Goal: Task Accomplishment & Management: Complete application form

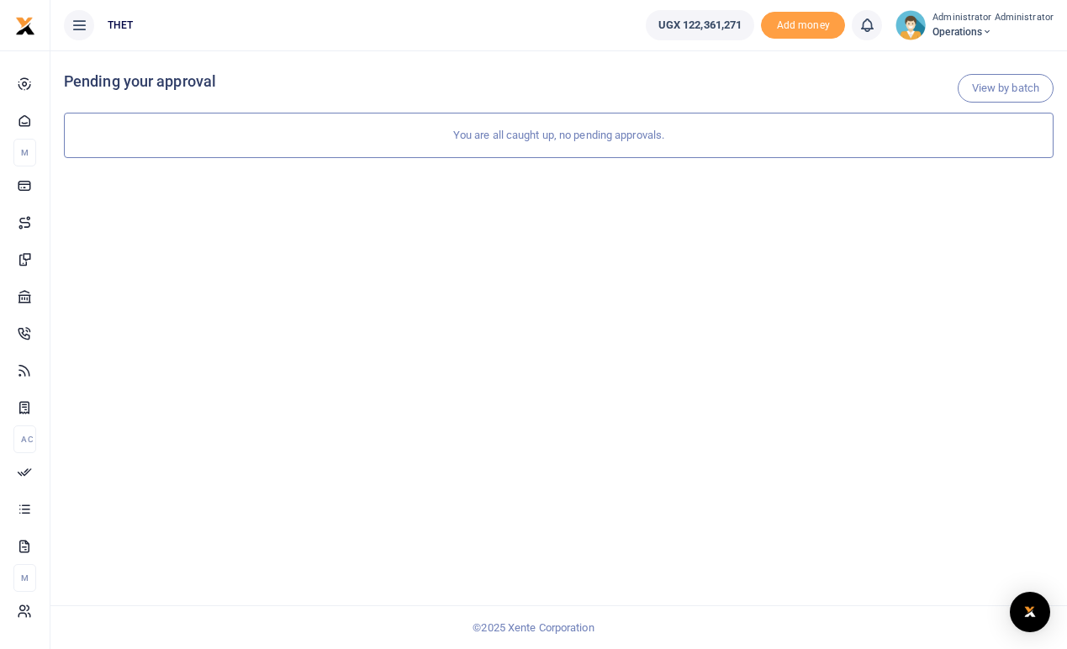
click at [702, 24] on span "UGX 122,361,271" at bounding box center [701, 25] width 84 height 17
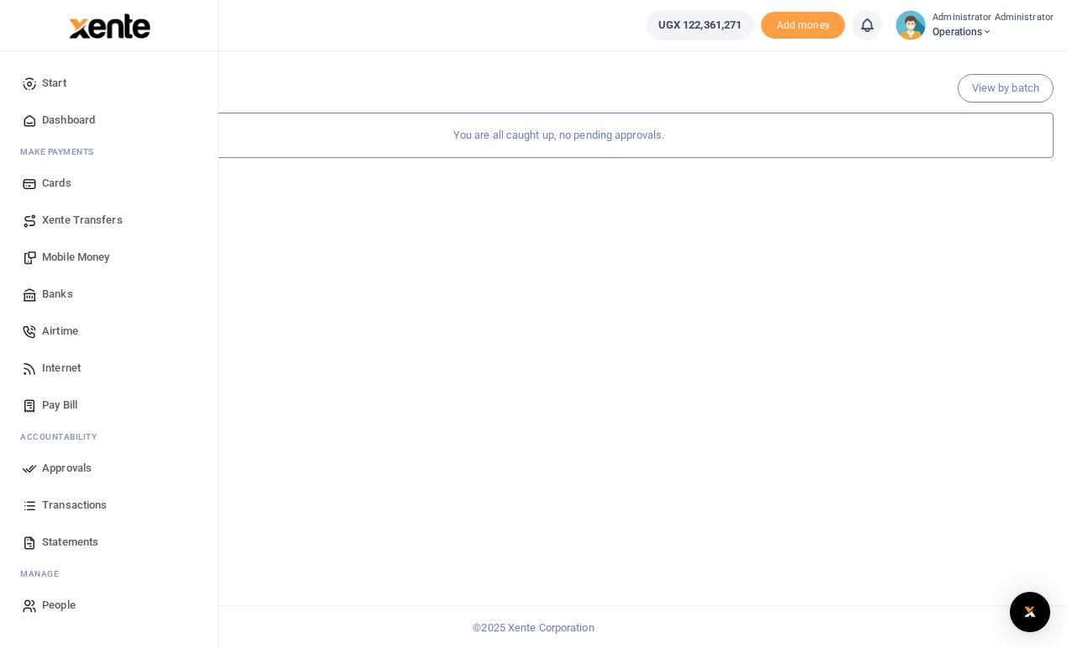
click at [86, 252] on span "Mobile Money" at bounding box center [75, 257] width 67 height 17
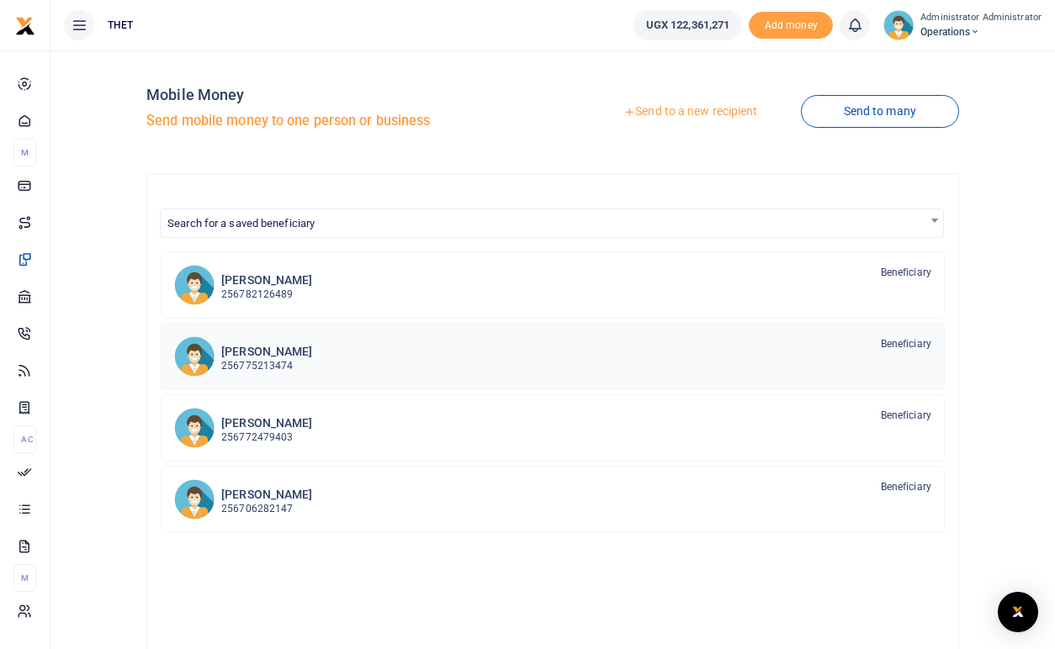
click at [256, 358] on p "256775213474" at bounding box center [266, 366] width 91 height 16
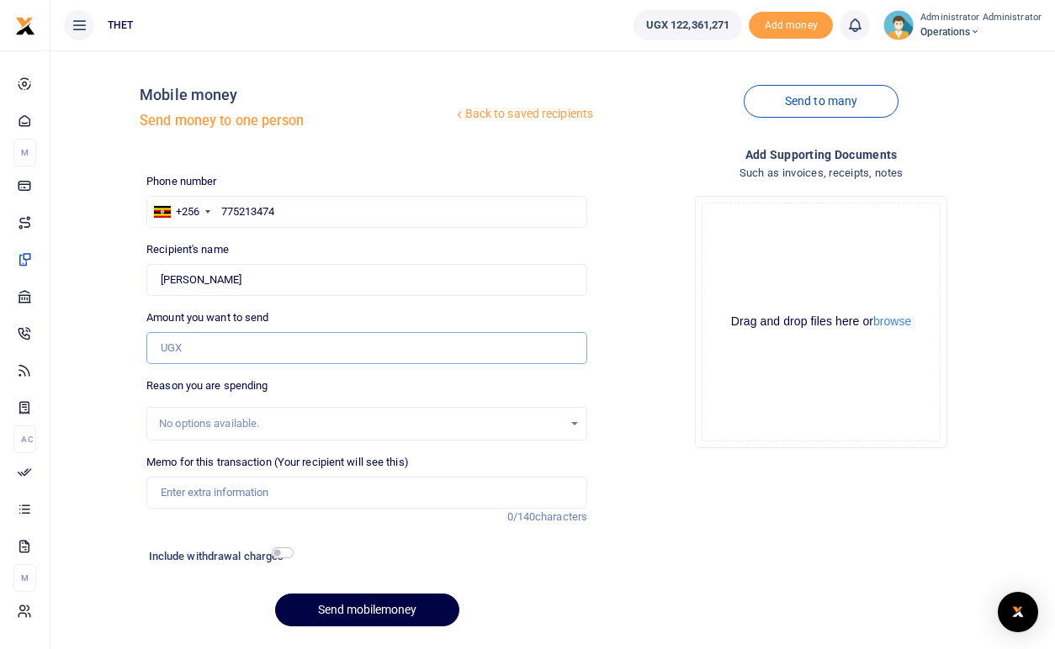
click at [200, 354] on input "Amount you want to send" at bounding box center [366, 348] width 441 height 32
type input "960,000"
click at [623, 375] on div "Drop your files here Drag and drop files here or browse Powered by Uppy" at bounding box center [821, 322] width 441 height 279
click at [285, 554] on input "checkbox" at bounding box center [283, 553] width 22 height 11
checkbox input "true"
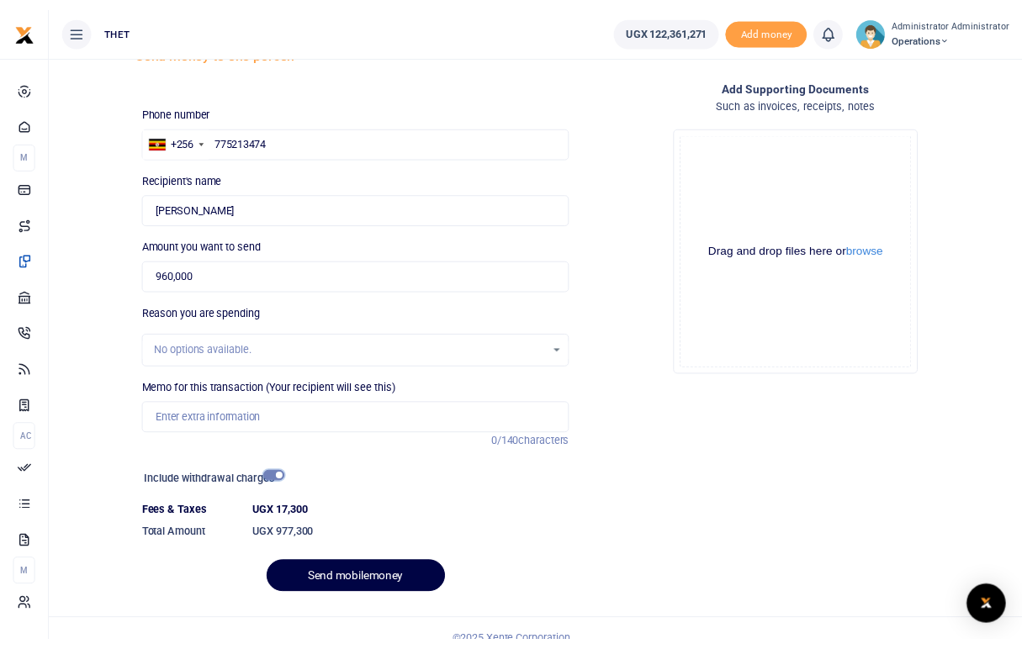
scroll to position [74, 0]
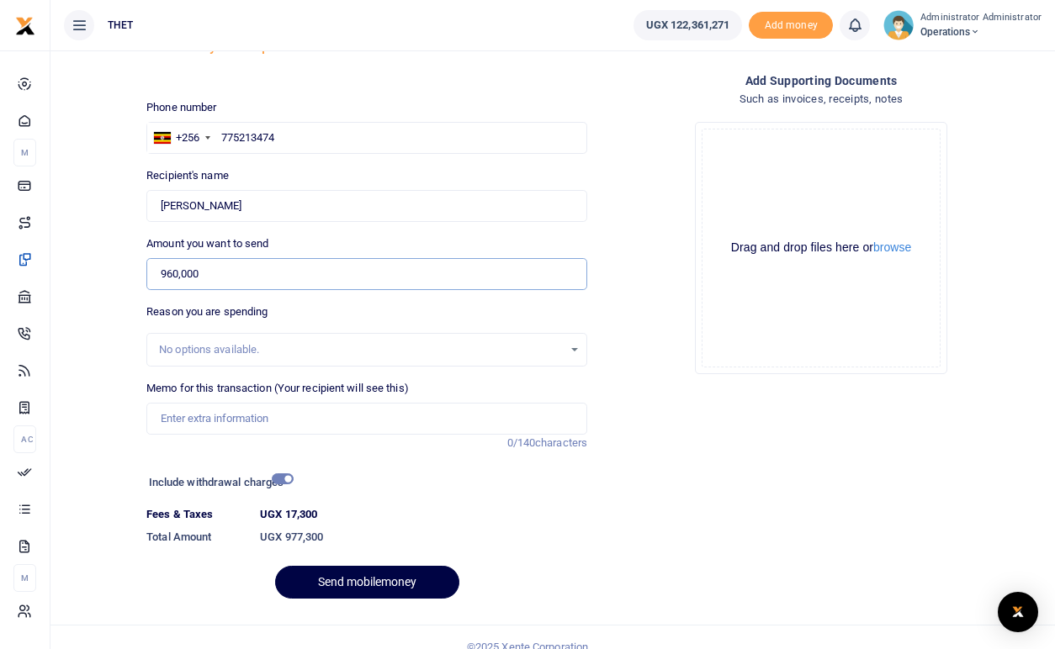
click at [210, 267] on input "960,000" at bounding box center [366, 274] width 441 height 32
type input "9"
type input "0"
click at [474, 527] on dd "UGX 977,300" at bounding box center [423, 537] width 341 height 30
click at [287, 140] on input "775213474" at bounding box center [366, 138] width 441 height 32
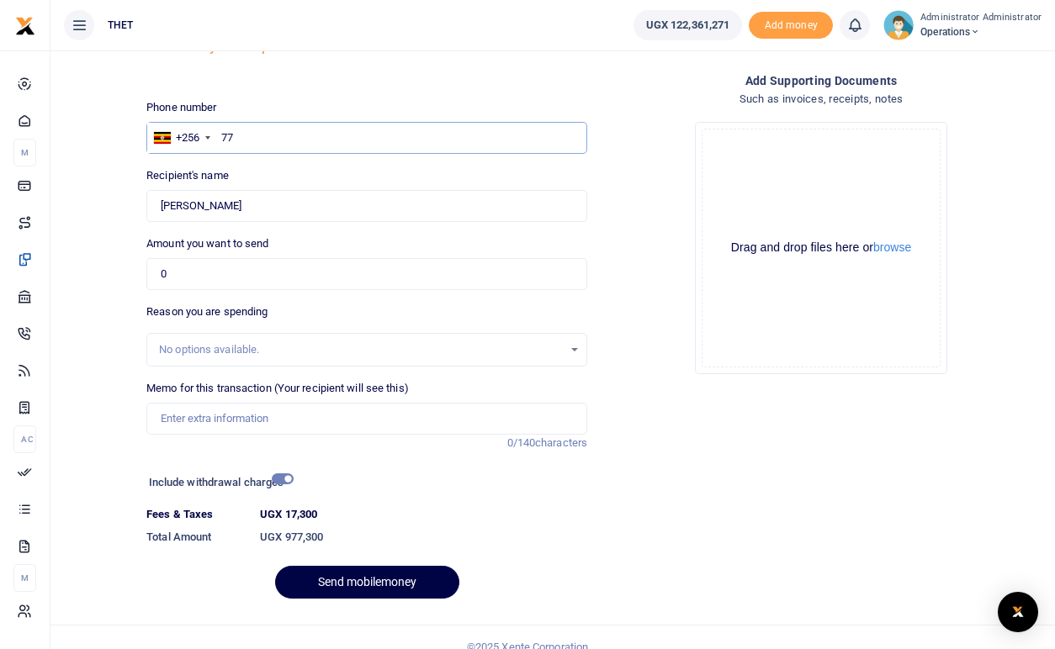
type input "7"
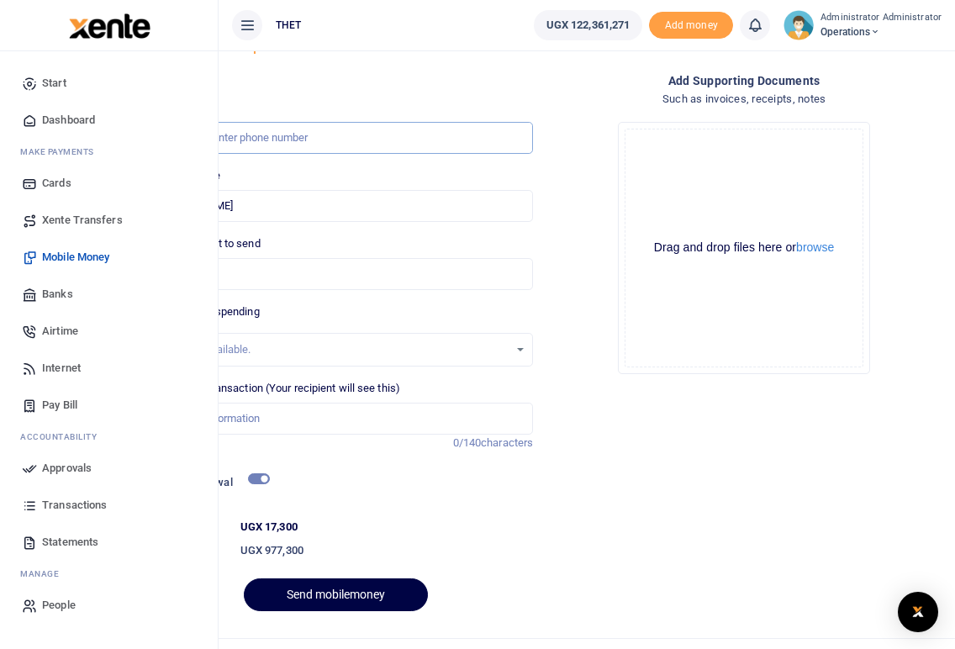
click at [293, 140] on input "text" at bounding box center [335, 138] width 395 height 32
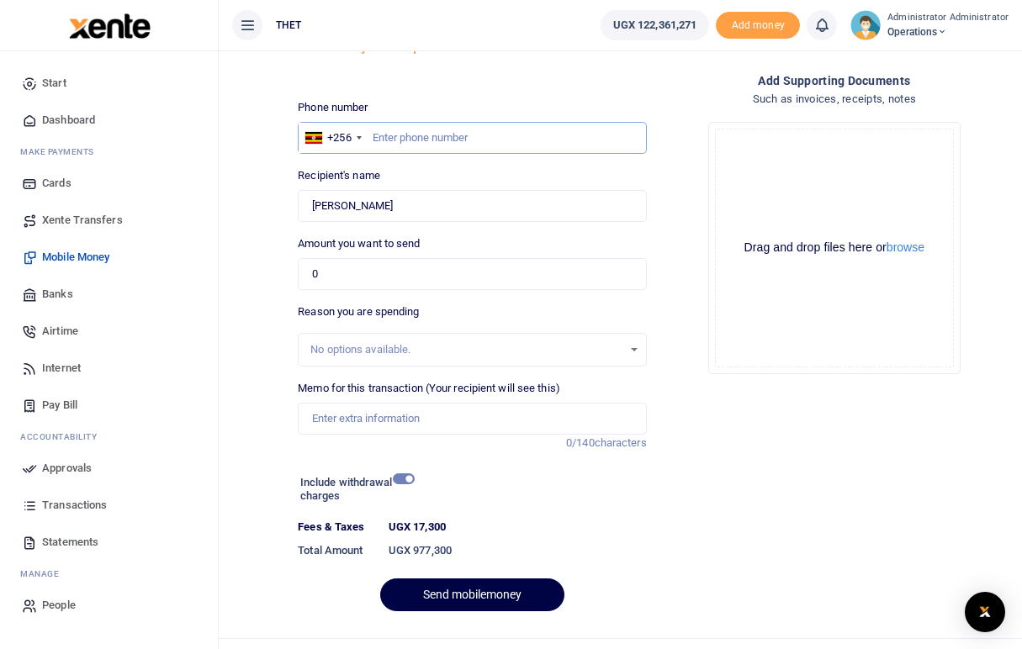
click at [382, 142] on input "text" at bounding box center [472, 138] width 348 height 32
type input "078242331"
type input "0782423313"
type input "Patience Natumanya"
type input "0782423313"
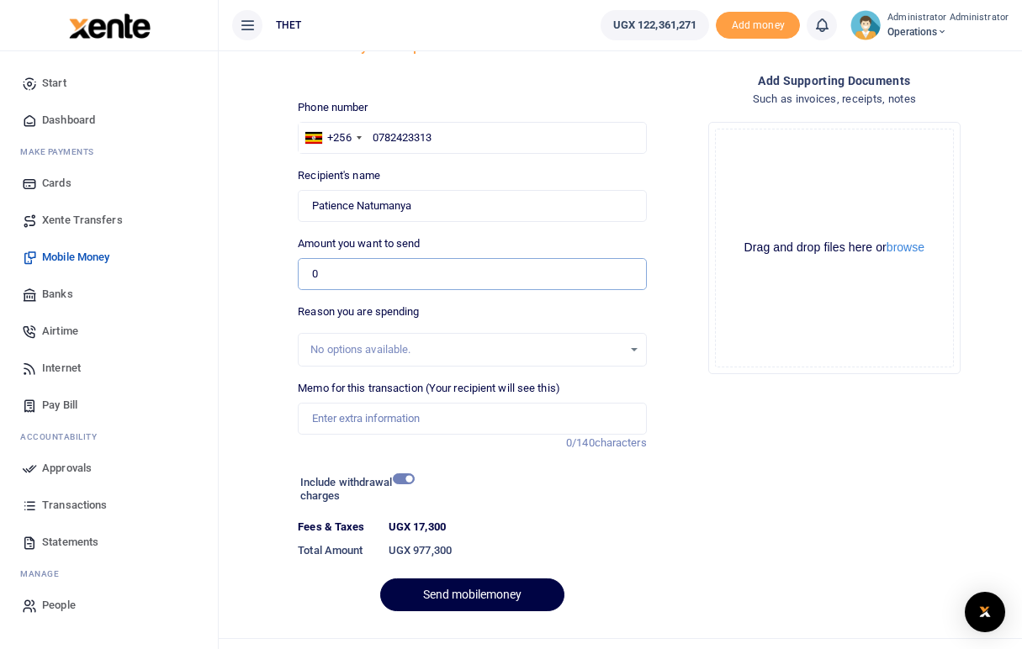
click at [388, 273] on input "0" at bounding box center [472, 274] width 348 height 32
type input "960,000"
click at [666, 304] on div "Drop your files here Drag and drop files here or browse Powered by Uppy" at bounding box center [834, 247] width 348 height 279
click at [421, 339] on div "No options available." at bounding box center [472, 350] width 348 height 34
click at [556, 536] on dd "UGX 977,300" at bounding box center [518, 551] width 272 height 30
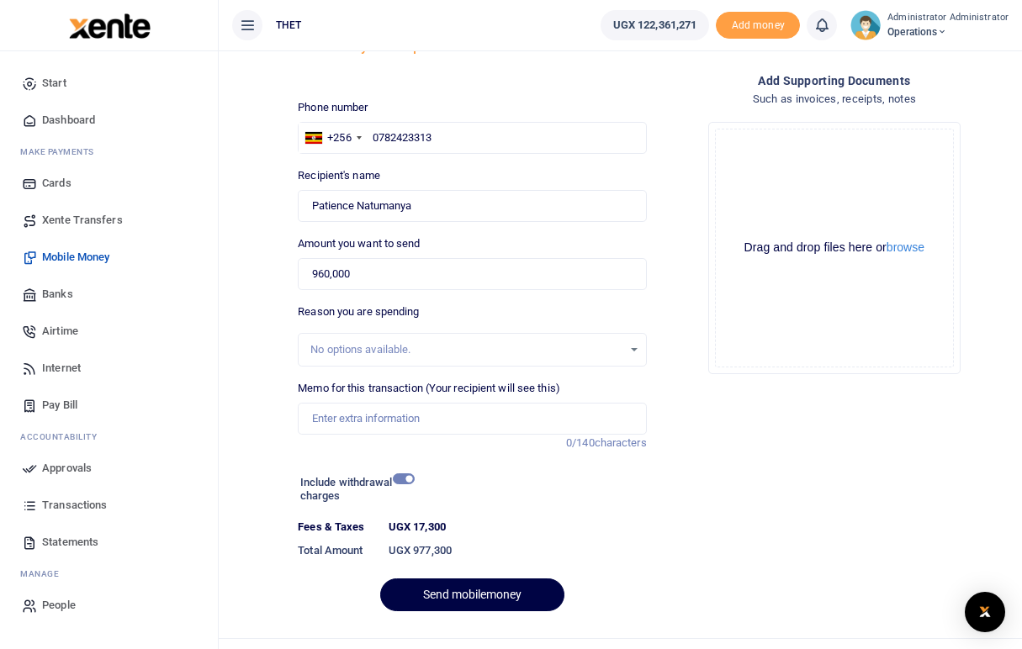
click at [588, 497] on div at bounding box center [518, 491] width 210 height 40
click at [361, 426] on input "Memo for this transaction (Your recipient will see this)" at bounding box center [472, 419] width 348 height 32
click at [697, 521] on div "Add supporting Documents Such as invoices, receipts, notes Drop your files here…" at bounding box center [835, 348] width 362 height 554
click at [327, 415] on input "Memo for this transaction (Your recipient will see this)" at bounding box center [472, 419] width 348 height 32
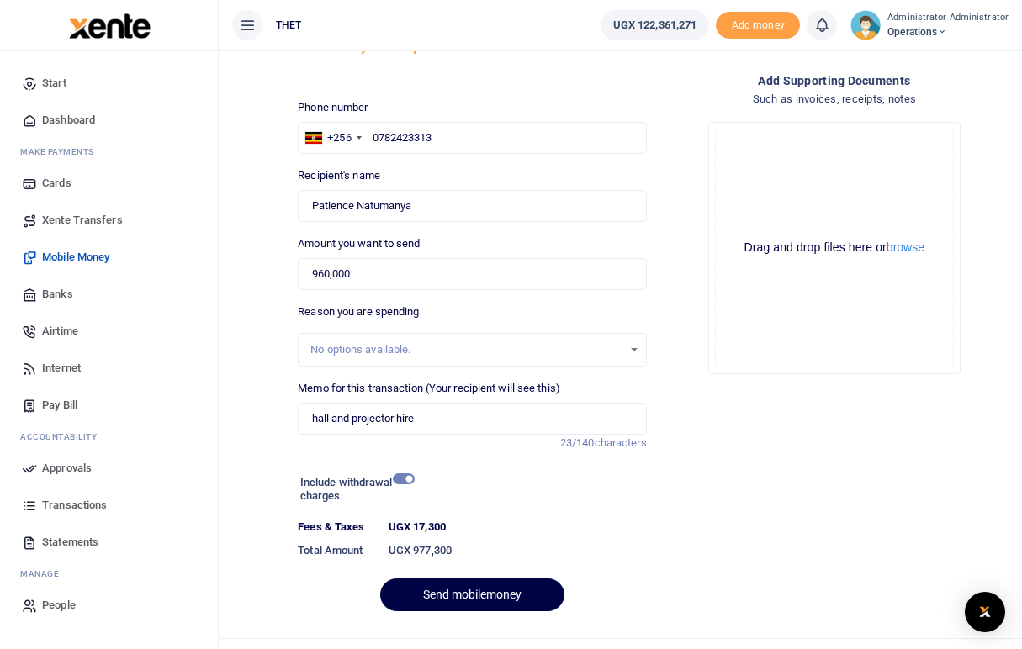
click at [699, 492] on div "Add supporting Documents Such as invoices, receipts, notes Drop your files here…" at bounding box center [835, 348] width 362 height 554
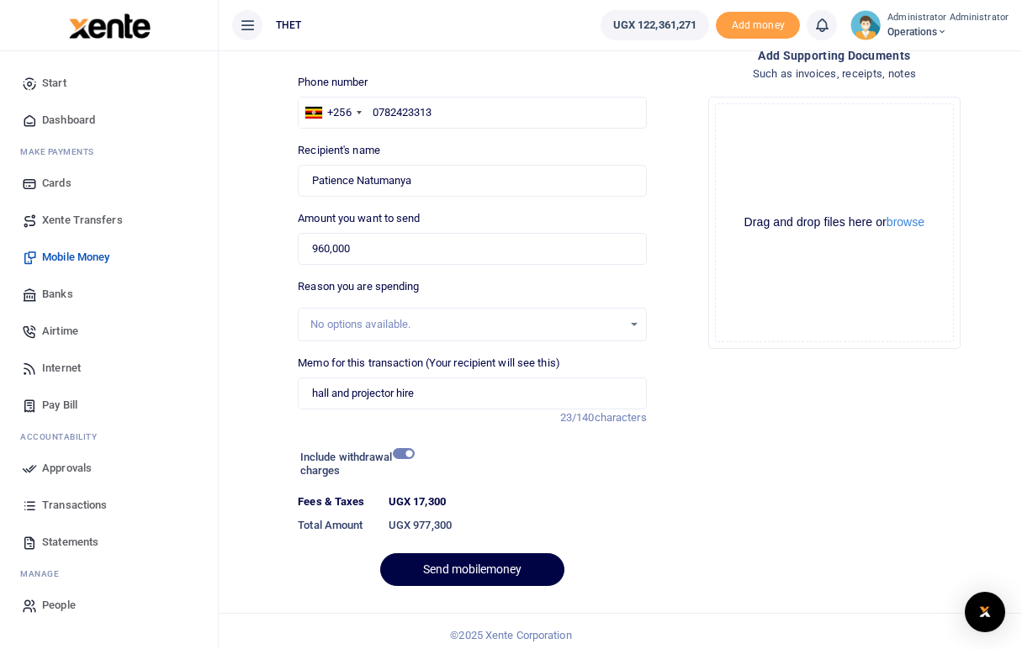
scroll to position [107, 0]
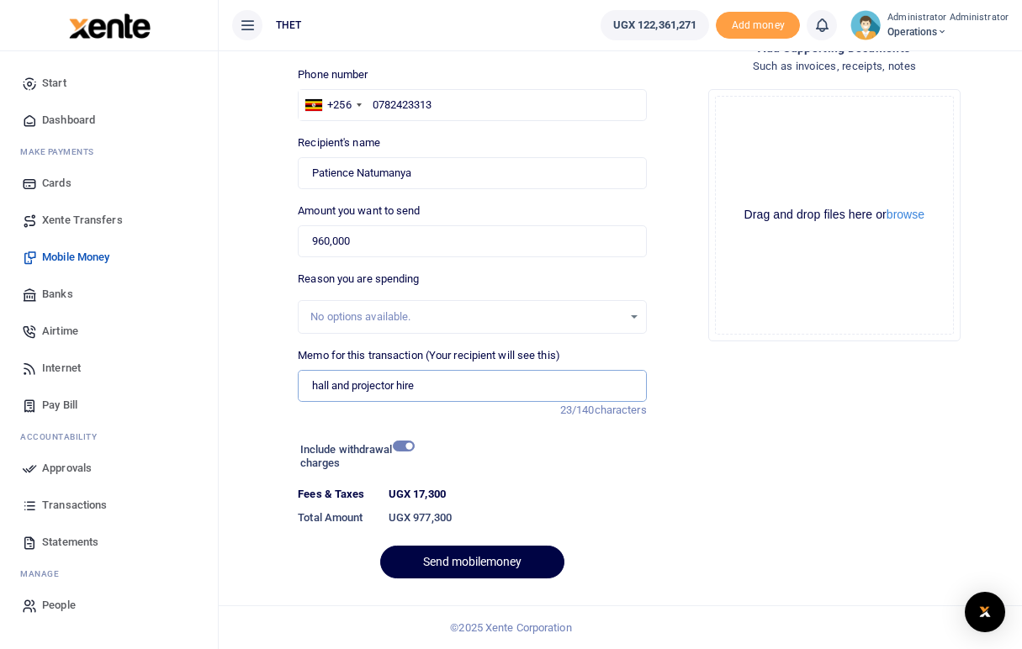
click at [434, 388] on input "hall and projector hire" at bounding box center [472, 386] width 348 height 32
click at [434, 388] on input "hall and projector" at bounding box center [472, 386] width 348 height 32
type input "hall and projector hire for 4 days"
click at [519, 496] on dt "UGX 17,300" at bounding box center [518, 494] width 272 height 17
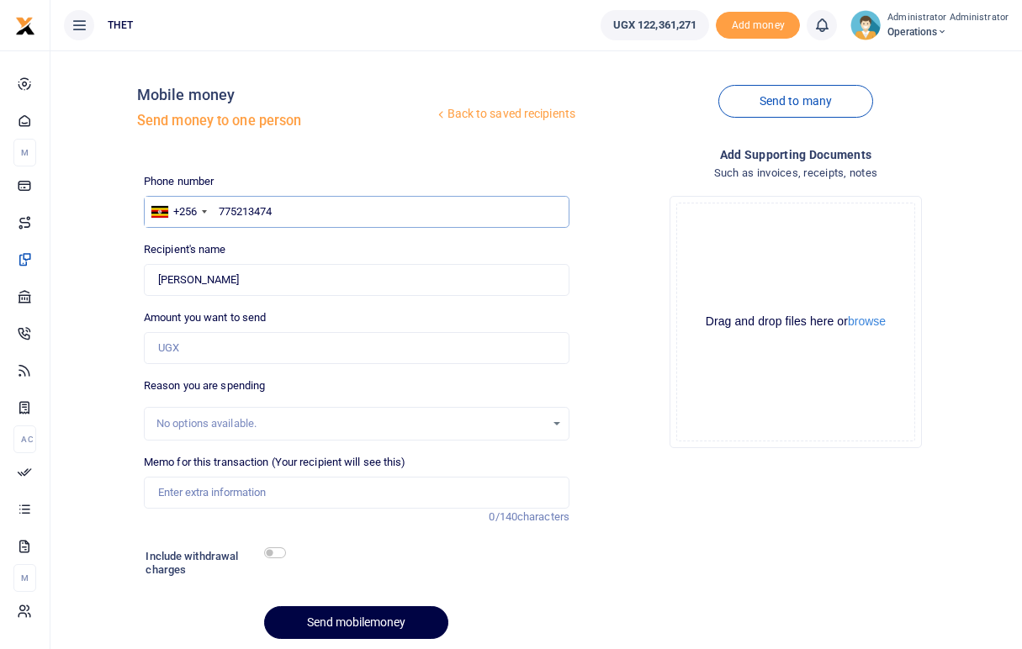
click at [293, 211] on input "775213474" at bounding box center [357, 212] width 426 height 32
type input "7"
type input "078242331"
type input "0782423313"
type input "Patience Natumanya"
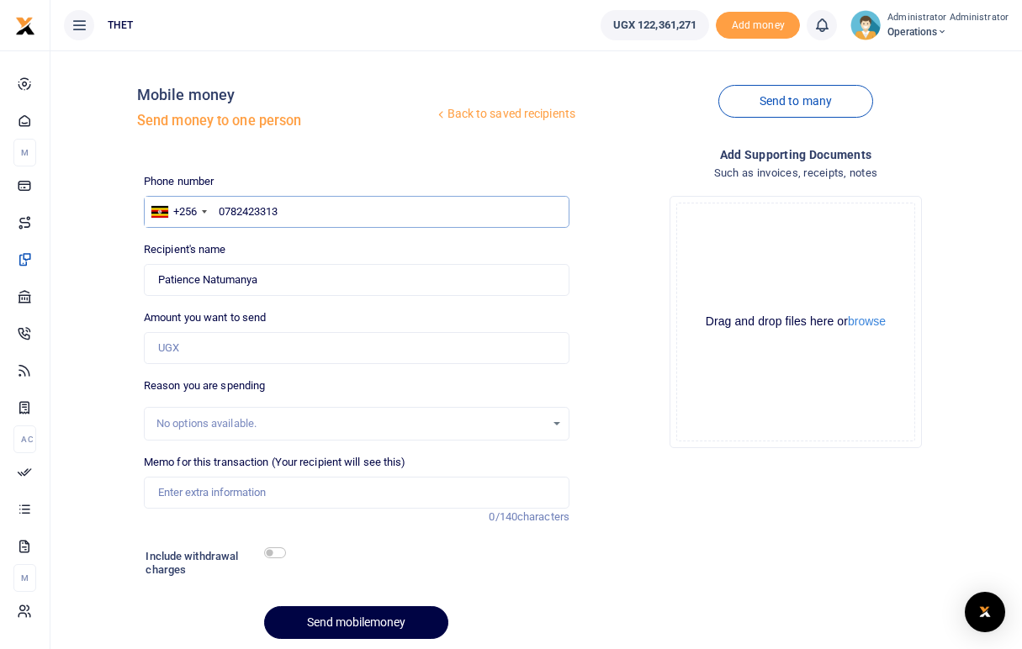
type input "0782423313"
click at [246, 354] on input "Amount you want to send" at bounding box center [357, 348] width 426 height 32
type input "960,000"
click at [635, 384] on div "Drop your files here Drag and drop files here or browse Powered by Uppy" at bounding box center [796, 322] width 426 height 279
click at [166, 494] on input "Memo for this transaction (Your recipient will see this)" at bounding box center [357, 493] width 426 height 32
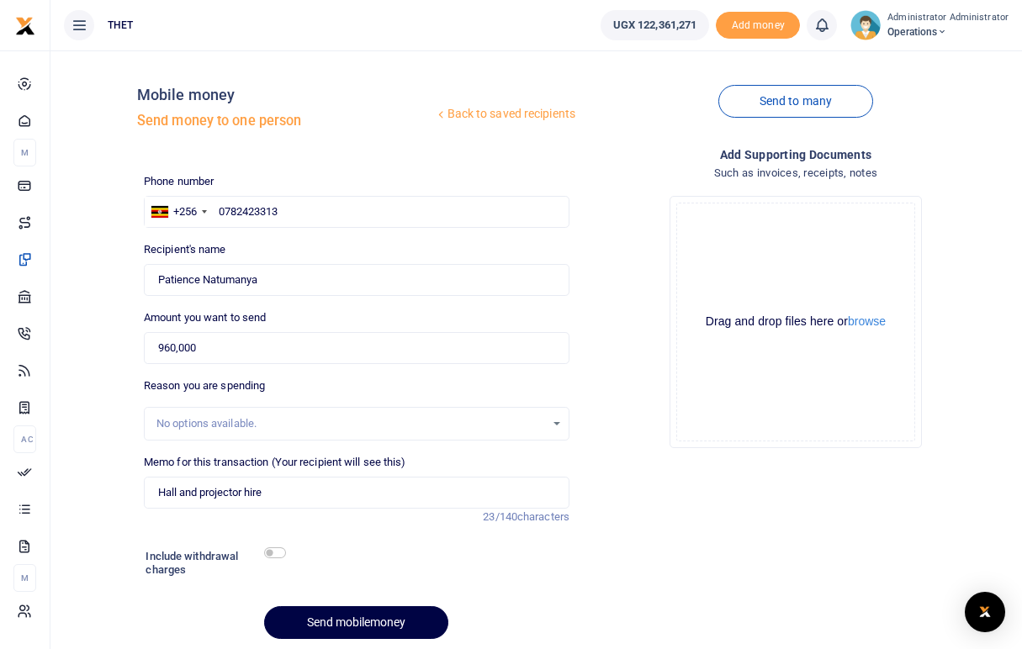
click at [600, 542] on div "Add supporting Documents Such as invoices, receipts, notes Drop your files here…" at bounding box center [795, 400] width 439 height 508
click at [327, 491] on input "Hall and projector hire" at bounding box center [357, 493] width 426 height 32
type input "Hall and projector hire for 4 days in Mbarara district"
click at [353, 551] on div at bounding box center [412, 565] width 255 height 40
click at [282, 553] on input "checkbox" at bounding box center [275, 553] width 22 height 11
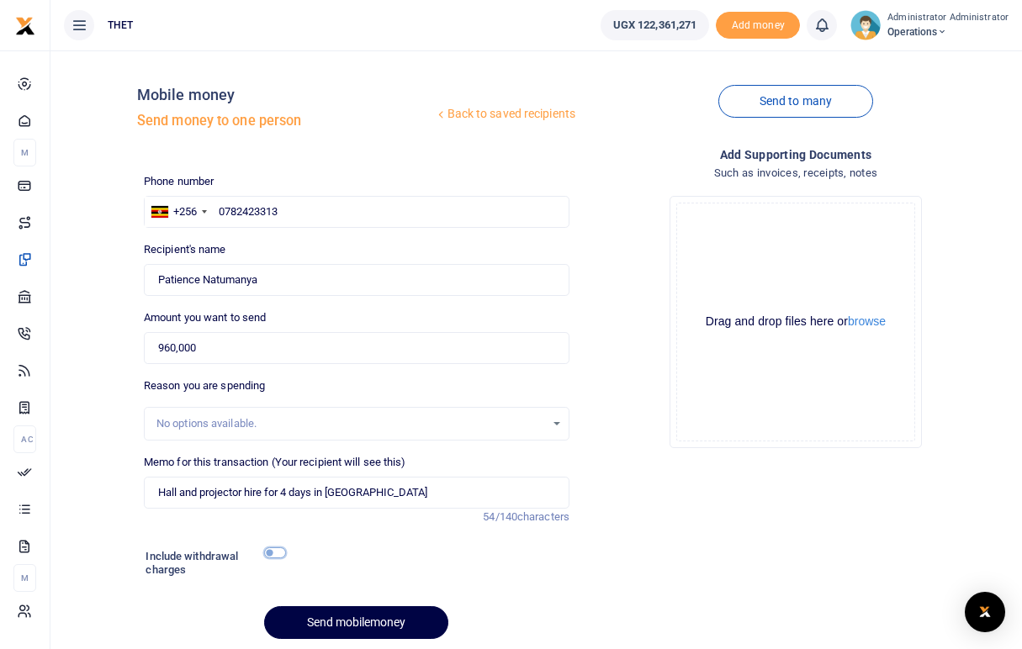
checkbox input "true"
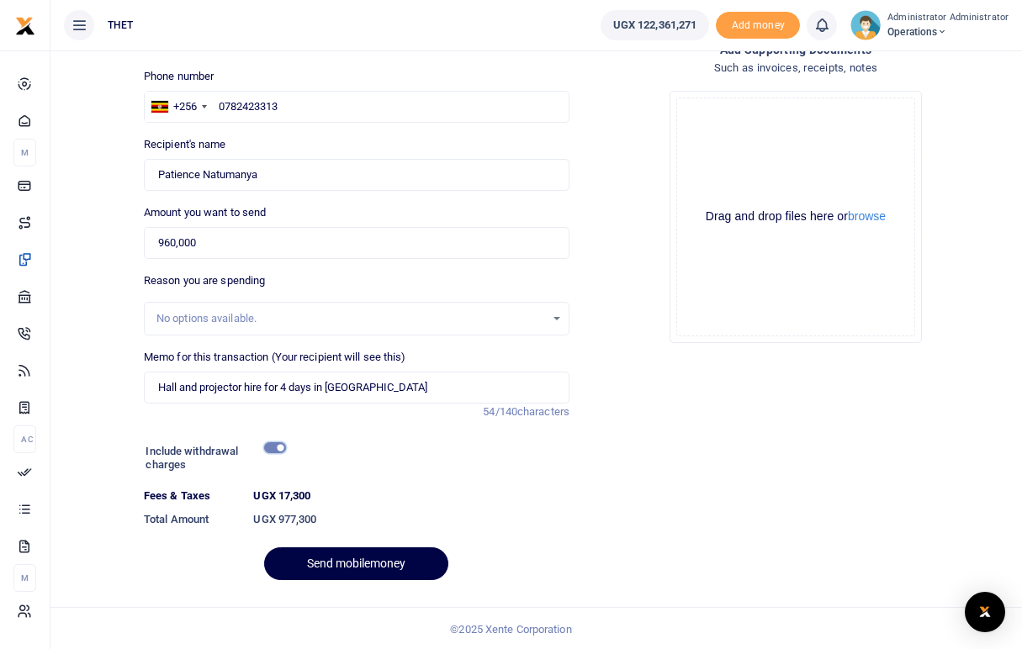
scroll to position [107, 0]
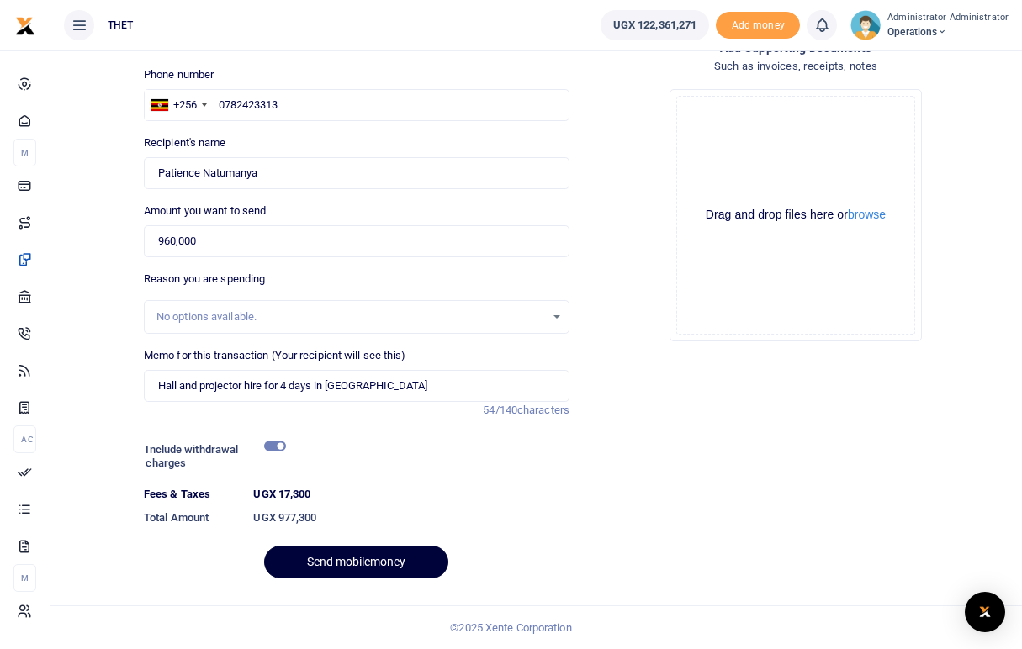
click at [341, 560] on button "Send mobilemoney" at bounding box center [356, 562] width 184 height 33
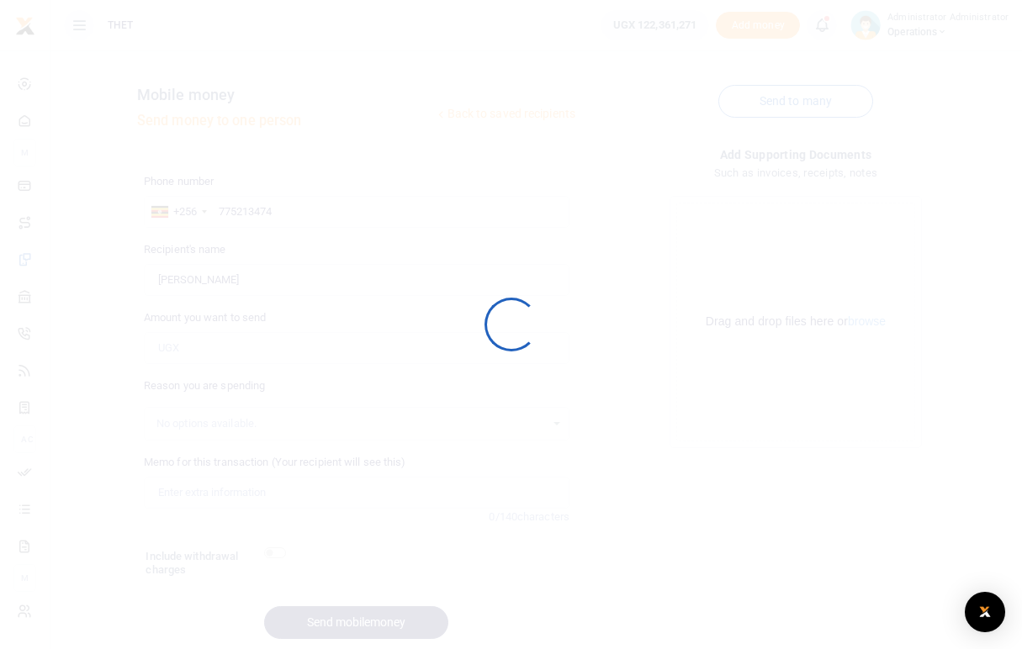
scroll to position [61, 0]
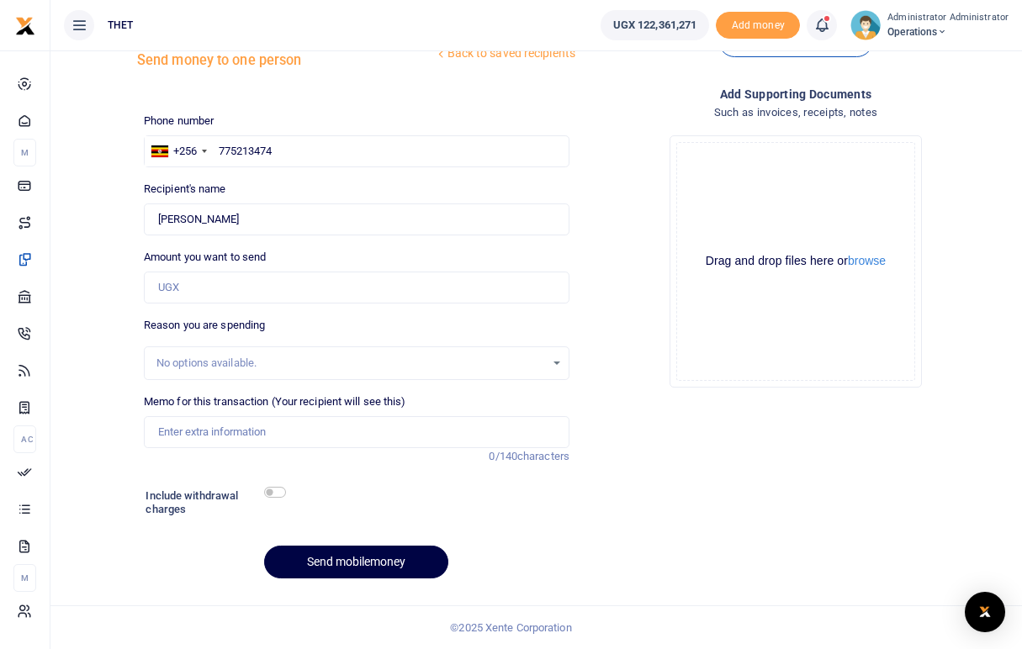
click at [828, 23] on icon at bounding box center [821, 25] width 17 height 19
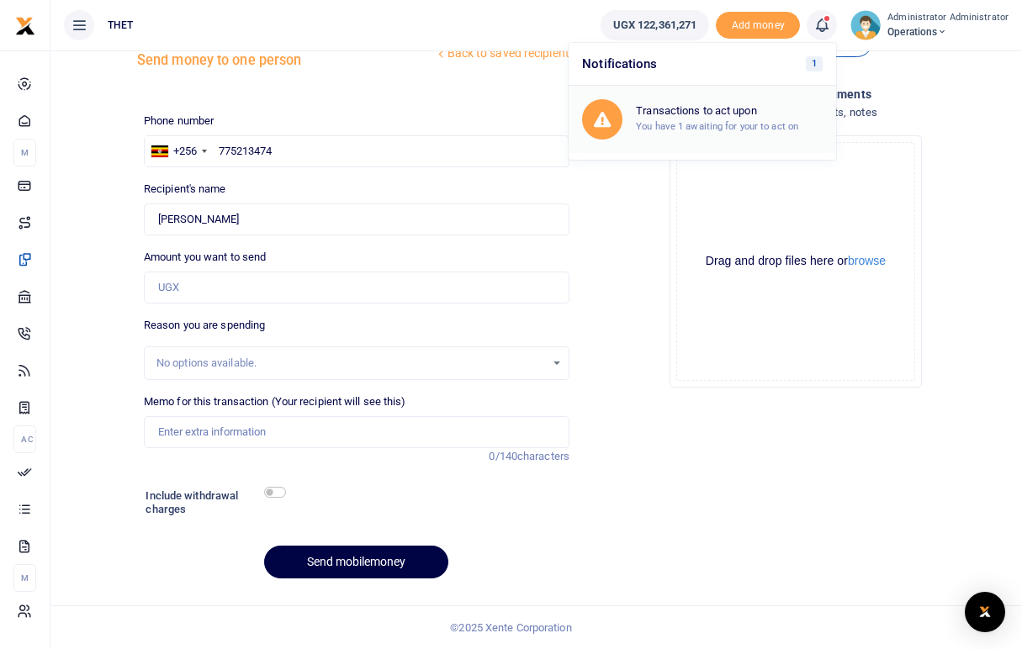
click at [701, 135] on div "Transactions to act upon You have 1 awaiting for your to act on" at bounding box center [702, 119] width 241 height 40
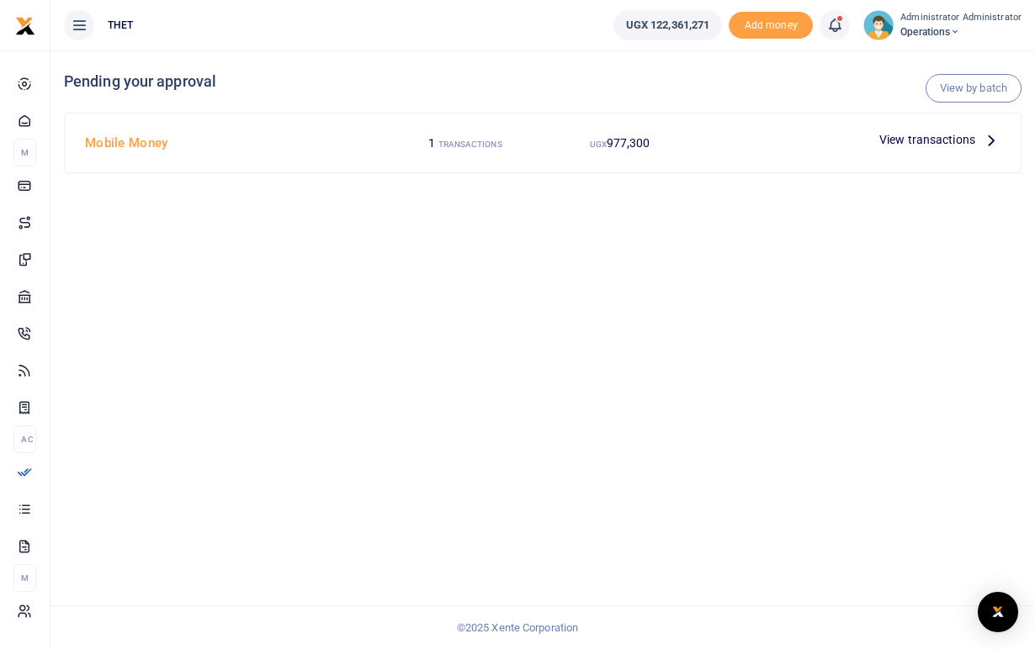
click at [989, 140] on icon at bounding box center [991, 139] width 19 height 19
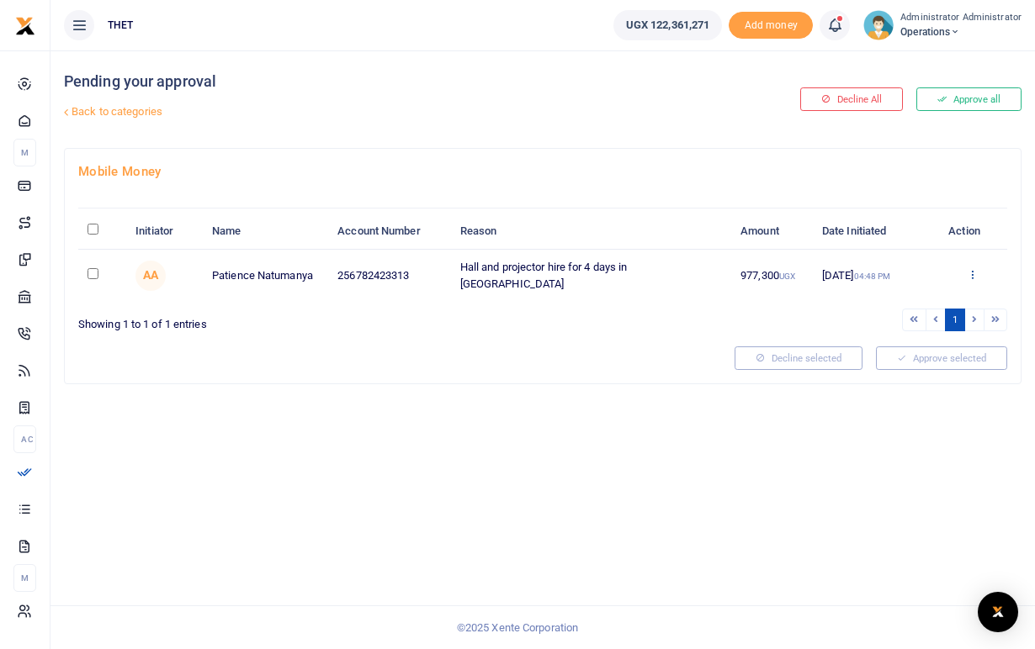
click at [974, 275] on icon at bounding box center [971, 274] width 11 height 12
click at [919, 301] on link "Approve" at bounding box center [910, 301] width 133 height 24
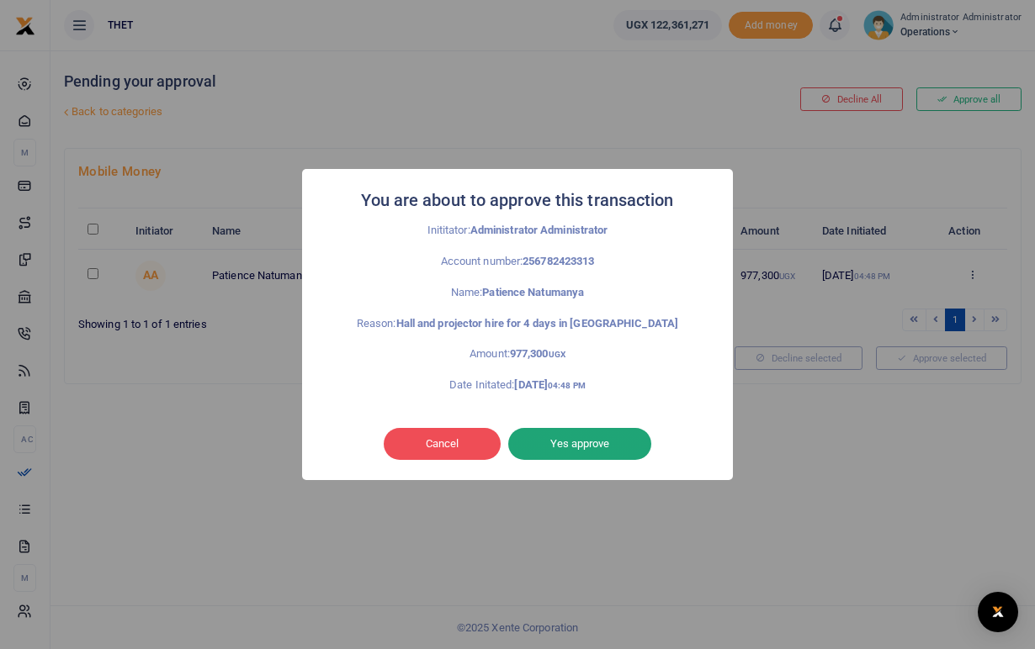
click at [557, 447] on button "Yes approve" at bounding box center [579, 444] width 143 height 32
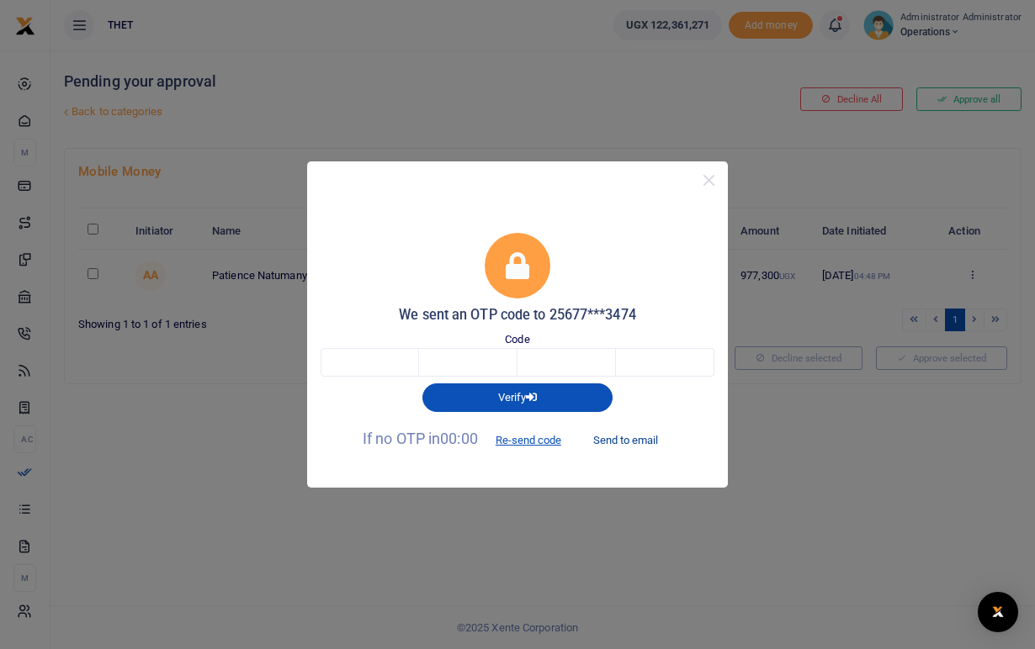
click at [617, 443] on button "Send to email" at bounding box center [625, 440] width 93 height 29
click at [391, 360] on input "text" at bounding box center [369, 362] width 98 height 29
type input "9"
type input "4"
click at [548, 366] on input "text" at bounding box center [566, 362] width 98 height 29
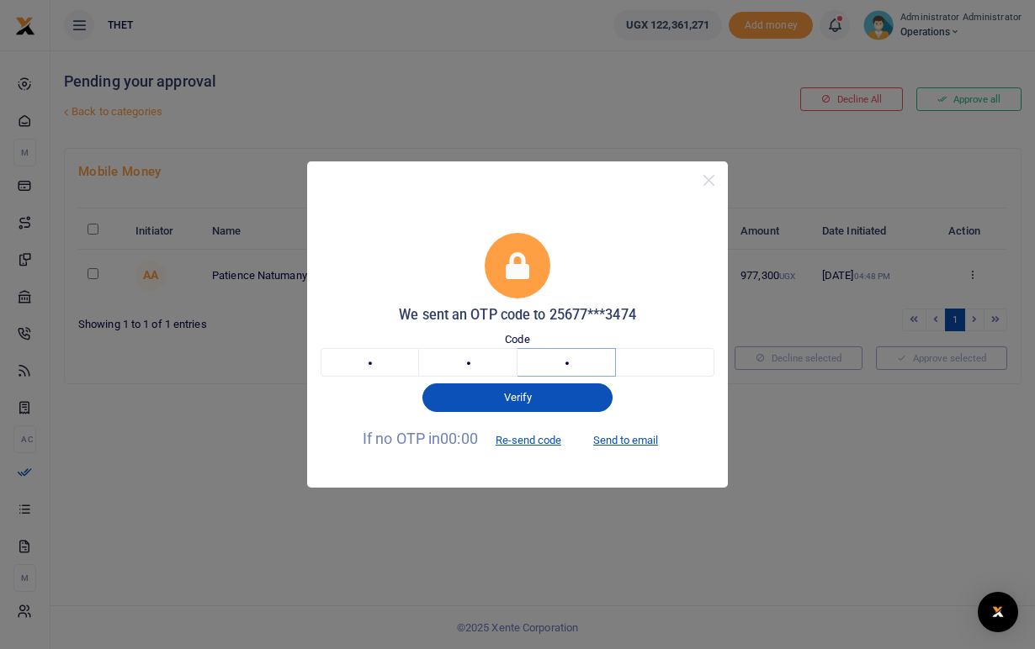
type input "9"
type input "3"
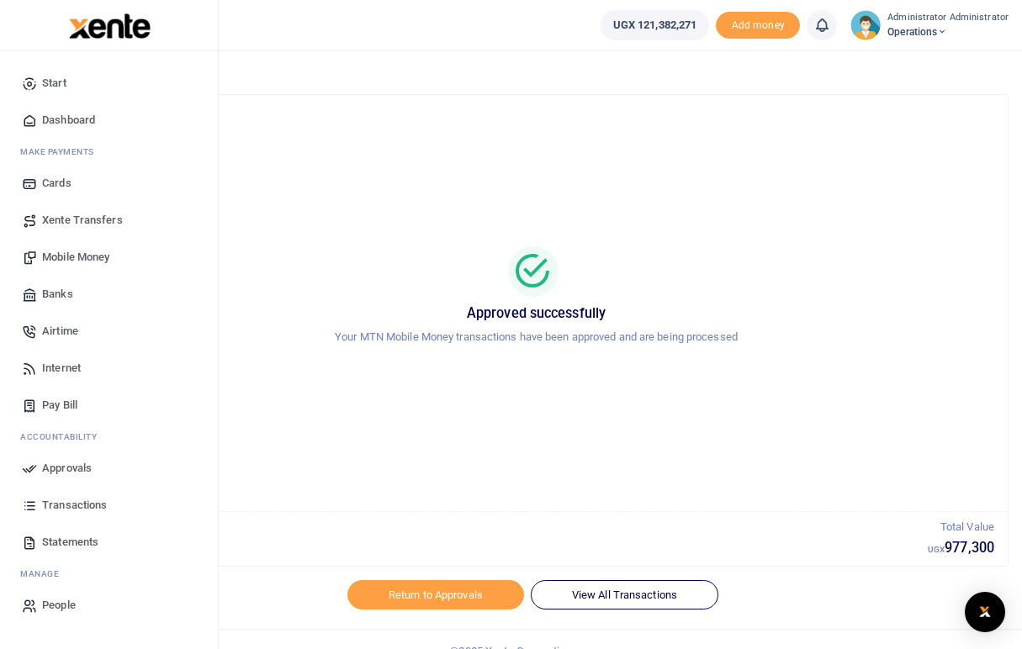
click at [67, 508] on span "Transactions" at bounding box center [74, 505] width 65 height 17
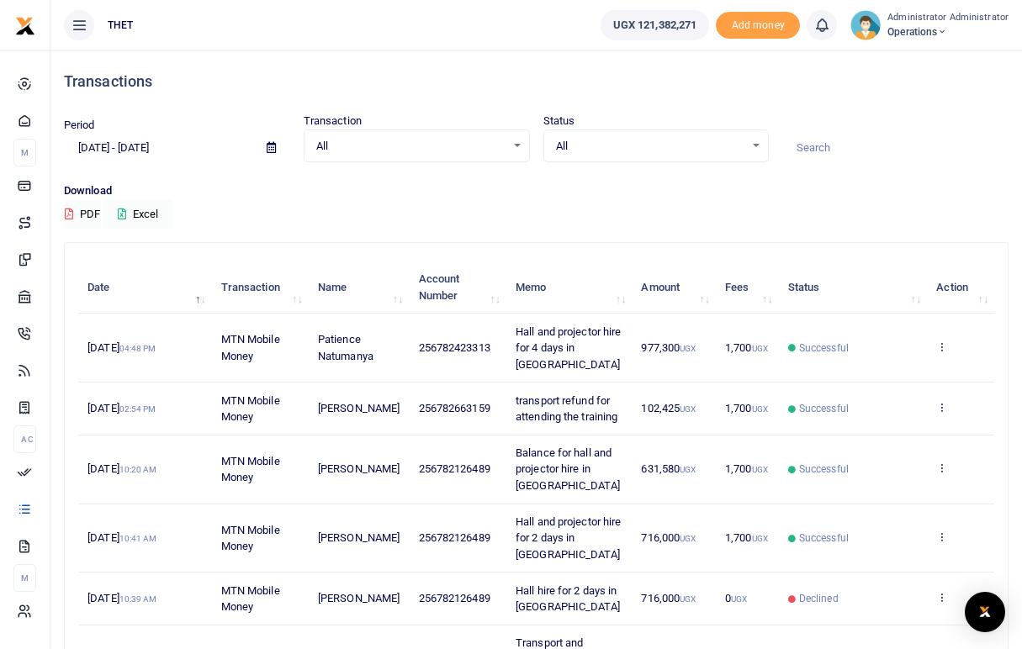
click at [942, 347] on icon at bounding box center [941, 347] width 11 height 12
click at [874, 376] on link "View details" at bounding box center [879, 375] width 133 height 24
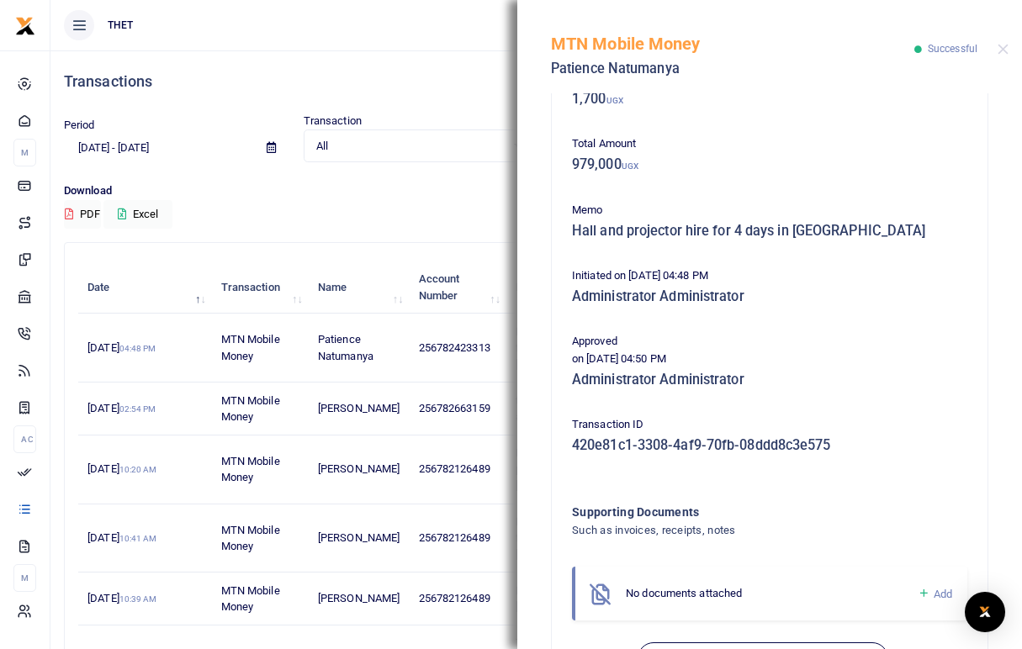
scroll to position [311, 0]
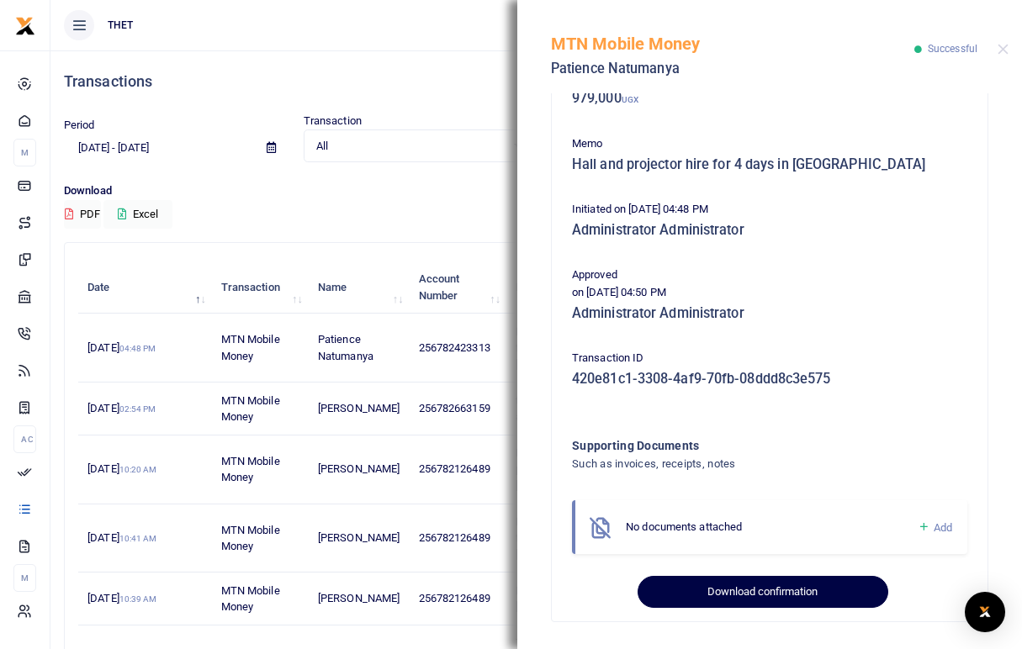
click at [828, 591] on button "Download confirmation" at bounding box center [763, 592] width 250 height 32
